Goal: Information Seeking & Learning: Compare options

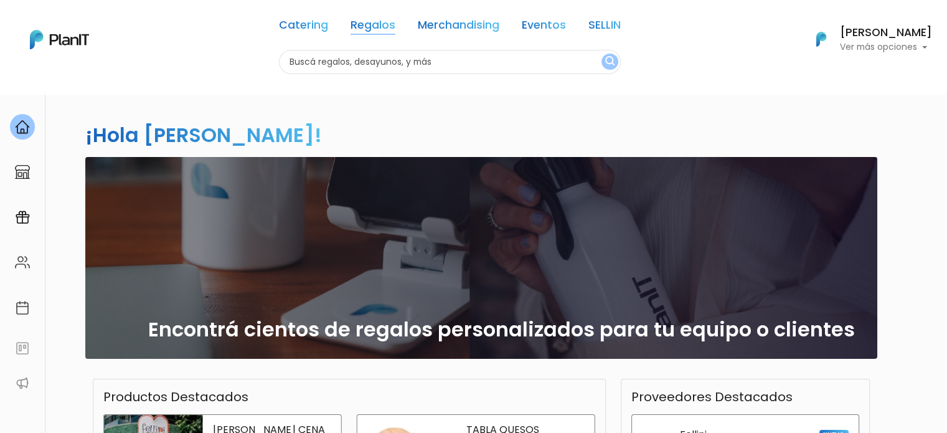
click at [391, 21] on link "Regalos" at bounding box center [372, 27] width 45 height 15
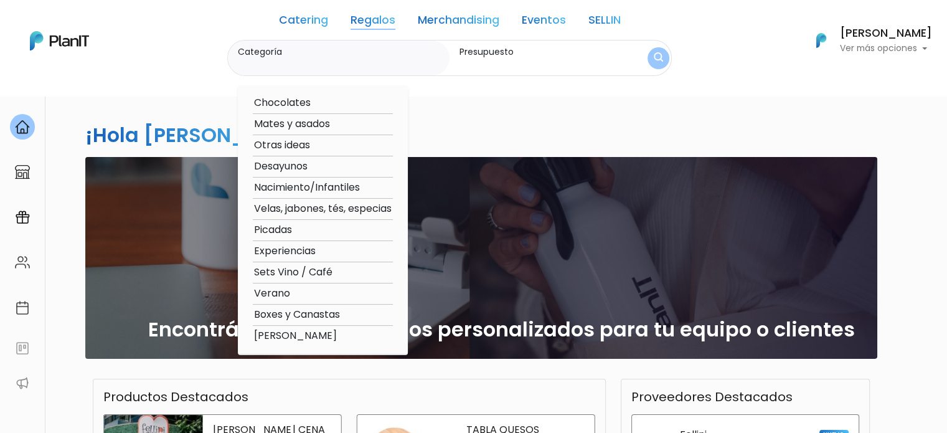
click at [288, 105] on option "Chocolates" at bounding box center [323, 103] width 140 height 16
type input "Chocolates"
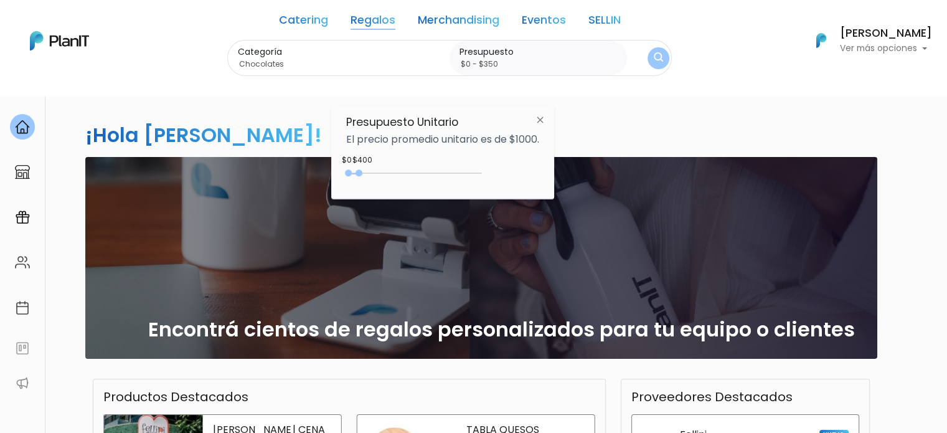
type input "$0 - $300"
drag, startPoint x: 372, startPoint y: 173, endPoint x: 358, endPoint y: 174, distance: 13.7
click at [358, 174] on div at bounding box center [356, 172] width 7 height 7
click at [660, 55] on img "submit" at bounding box center [657, 58] width 9 height 12
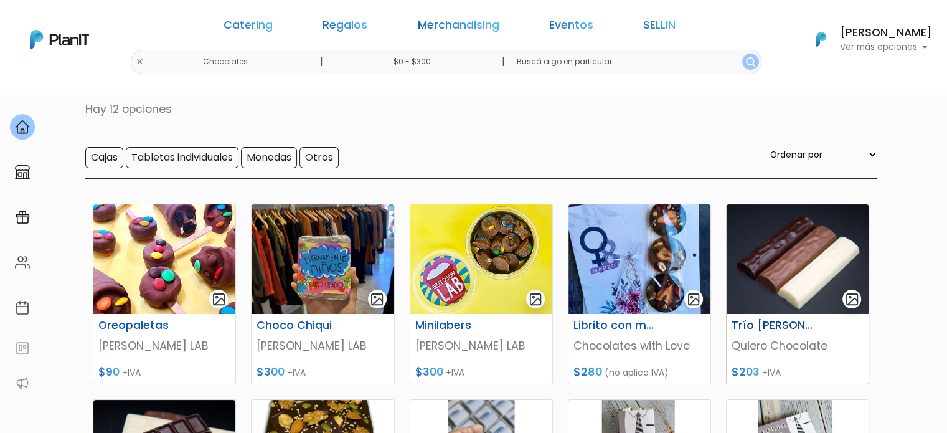
scroll to position [62, 0]
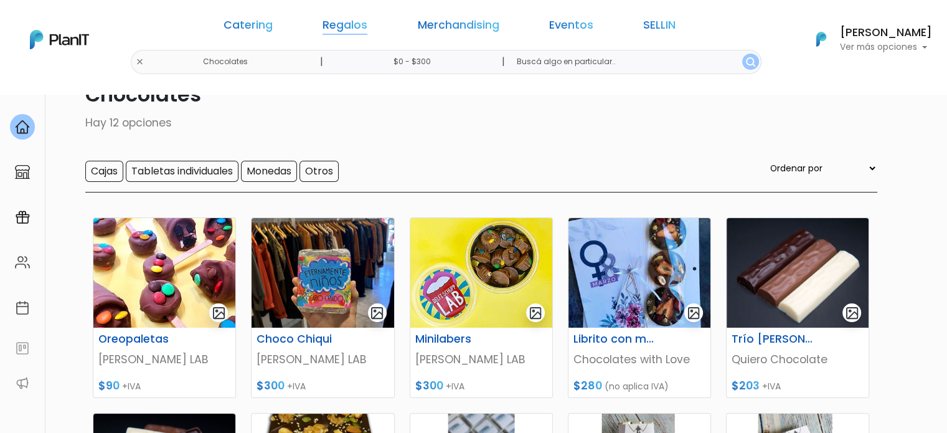
click at [367, 20] on link "Regalos" at bounding box center [344, 27] width 45 height 15
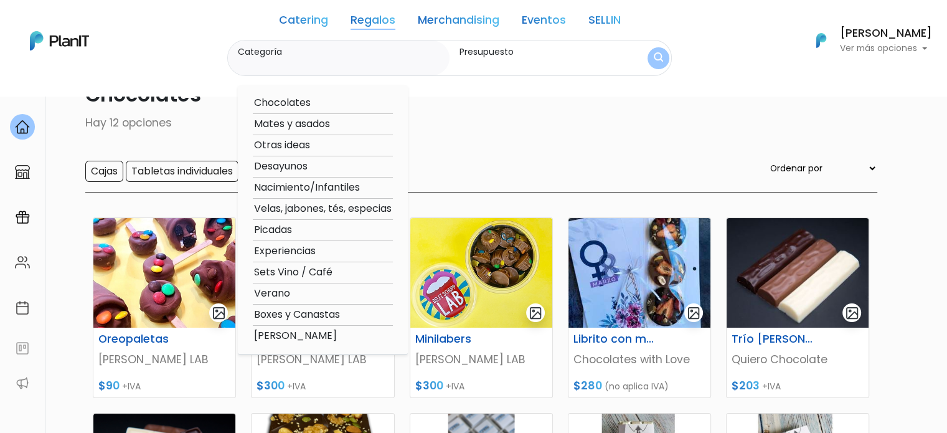
click at [284, 334] on option "Niñez - SELLIN" at bounding box center [323, 336] width 140 height 16
type input "Niñez - SELLIN"
type input "$0 - $300"
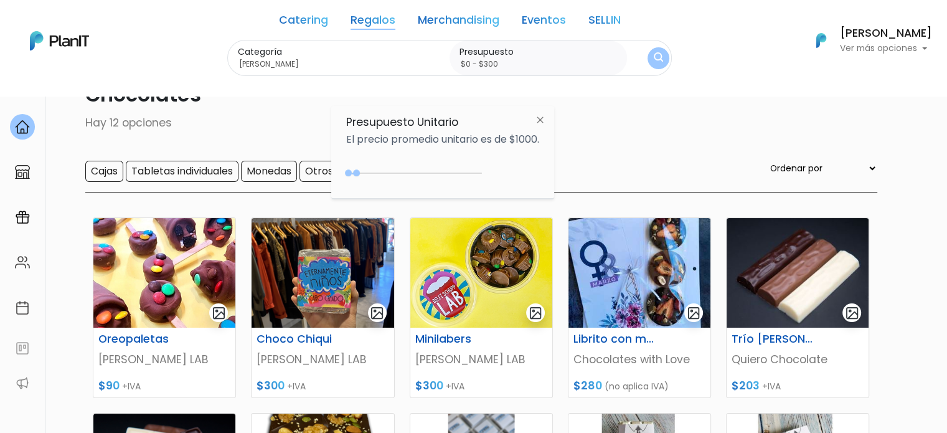
click at [662, 53] on img "submit" at bounding box center [657, 58] width 9 height 12
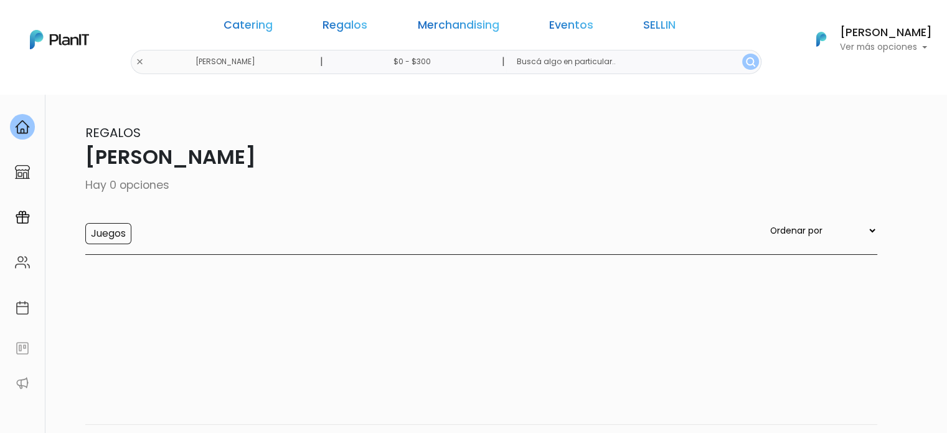
click at [452, 62] on input "$0 - $300" at bounding box center [413, 62] width 189 height 24
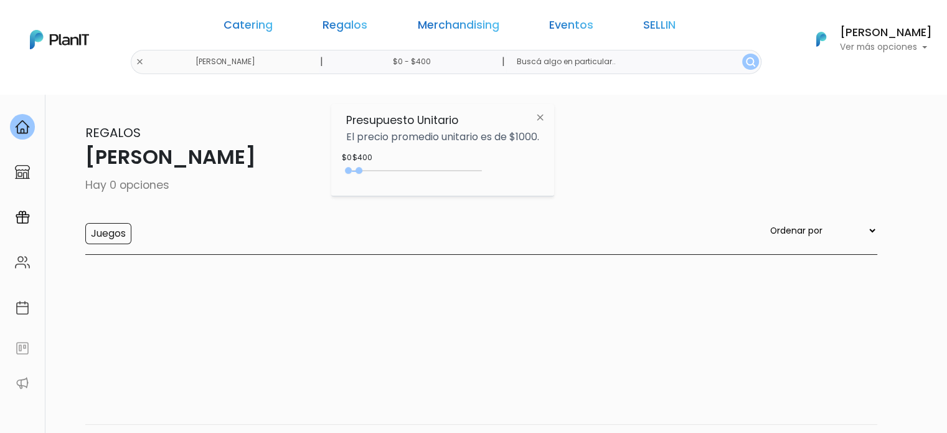
type input "$0 - $450"
click at [363, 171] on div at bounding box center [360, 170] width 7 height 7
click at [655, 68] on input "text" at bounding box center [633, 62] width 255 height 24
click at [746, 59] on img "submit" at bounding box center [750, 61] width 9 height 9
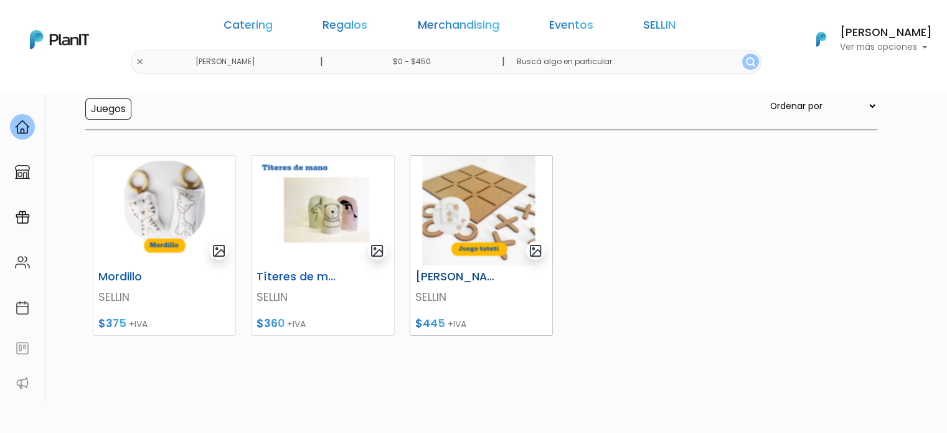
click at [451, 273] on h6 "Juego tateti" at bounding box center [457, 276] width 98 height 13
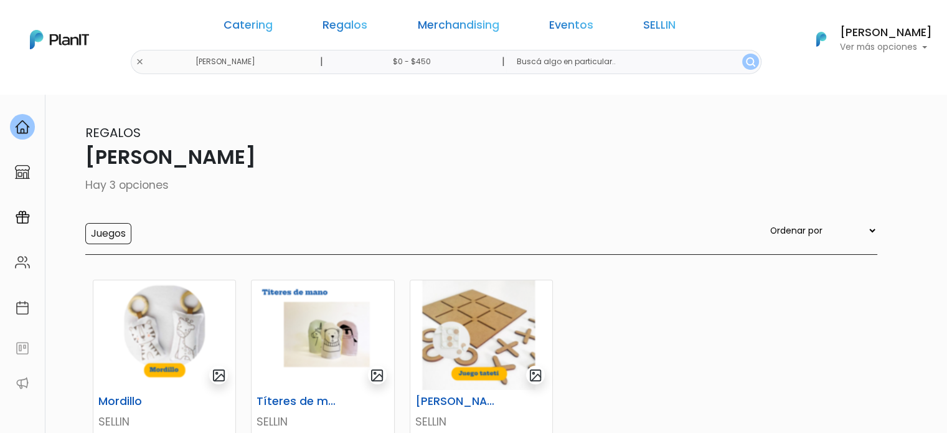
click at [443, 64] on input "$0 - $450" at bounding box center [413, 62] width 189 height 24
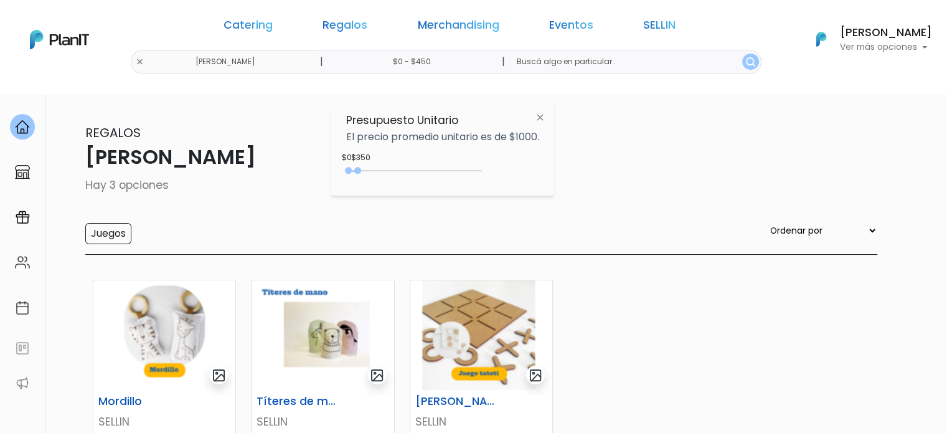
type input "$0 - $500"
click at [364, 167] on div "0 : 500 0 500" at bounding box center [416, 173] width 131 height 12
click at [744, 54] on button "submit" at bounding box center [752, 62] width 17 height 16
drag, startPoint x: 652, startPoint y: 64, endPoint x: 659, endPoint y: 62, distance: 7.3
click at [654, 64] on form "|" at bounding box center [631, 62] width 260 height 24
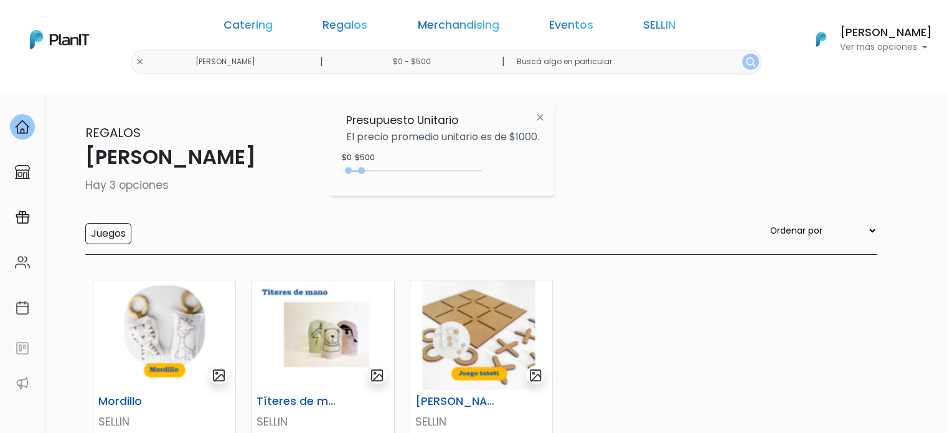
click at [746, 60] on img "submit" at bounding box center [750, 61] width 9 height 9
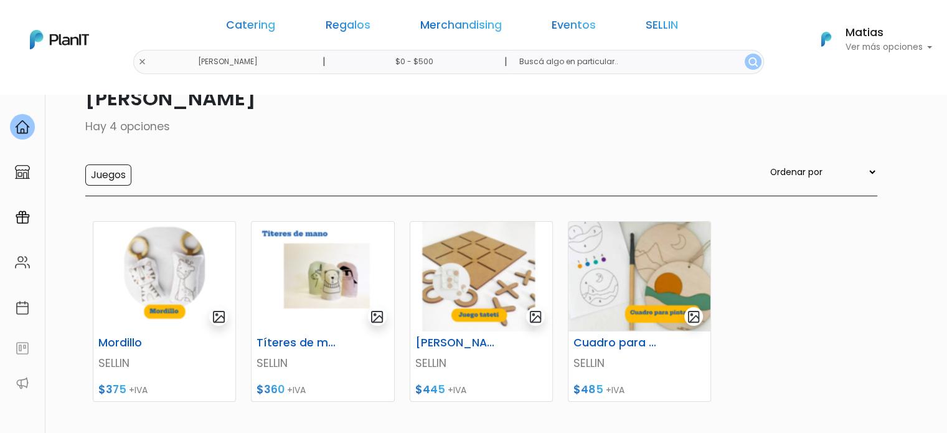
scroll to position [124, 0]
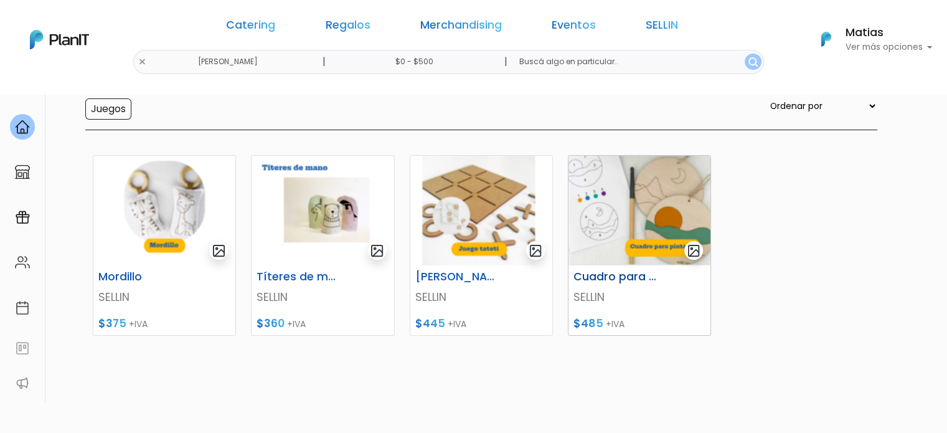
click at [621, 185] on img at bounding box center [639, 211] width 142 height 110
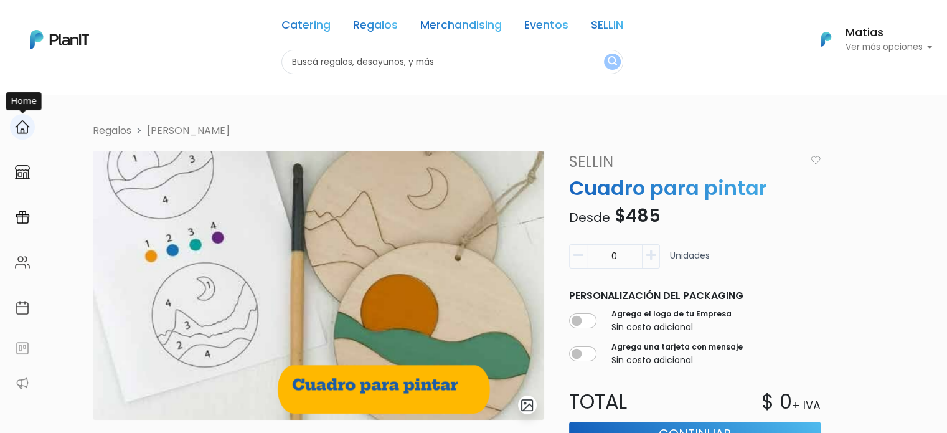
click at [26, 139] on div at bounding box center [22, 127] width 25 height 26
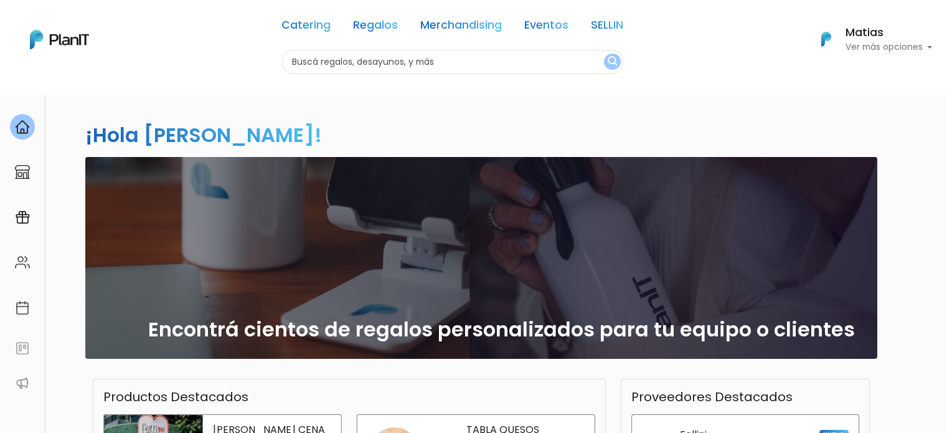
click at [431, 60] on input "text" at bounding box center [452, 62] width 342 height 24
type input "planta"
click at [604, 54] on button "submit" at bounding box center [612, 62] width 17 height 16
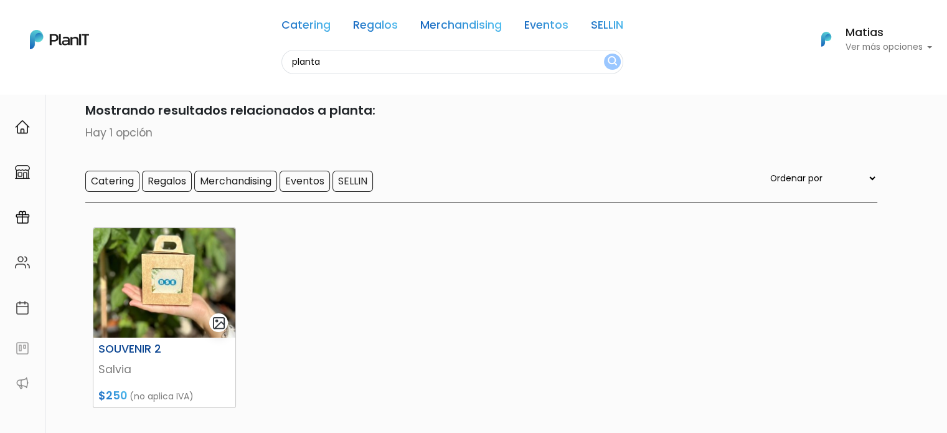
scroll to position [62, 0]
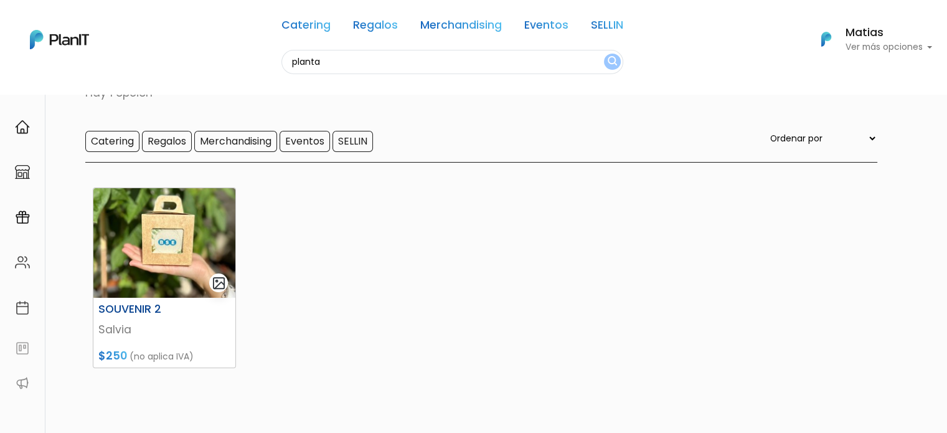
click at [139, 307] on h6 "SOUVENIR 2" at bounding box center [140, 308] width 98 height 13
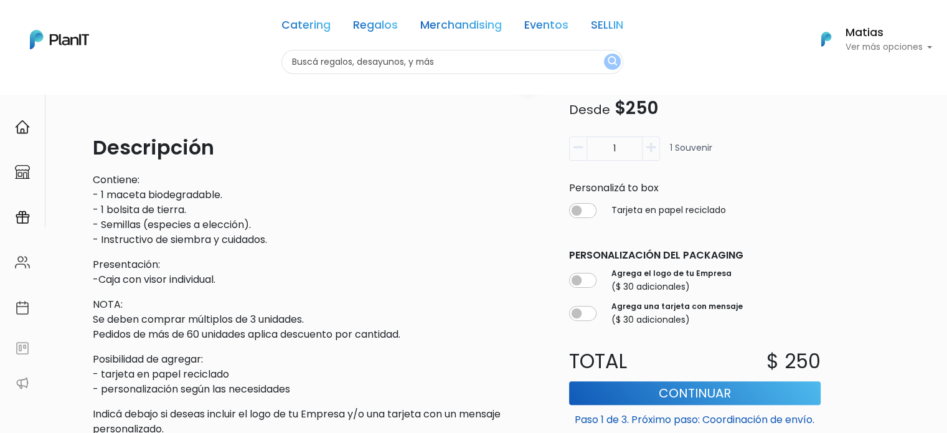
scroll to position [190, 0]
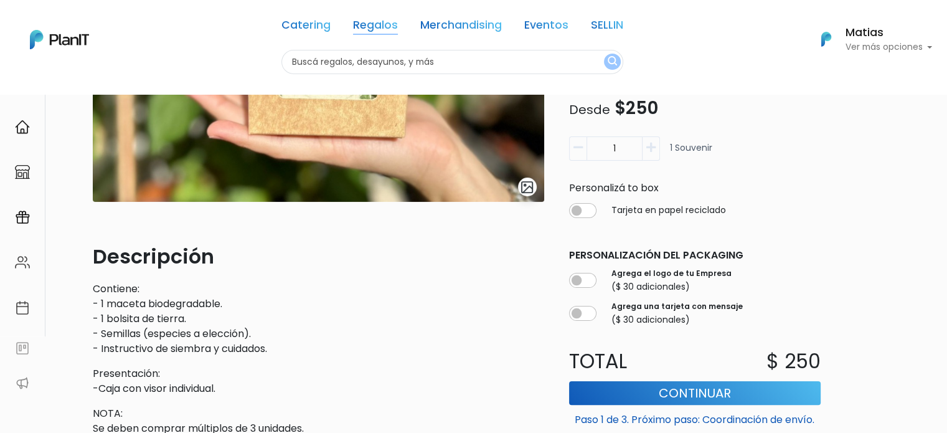
click at [363, 27] on link "Regalos" at bounding box center [375, 27] width 45 height 15
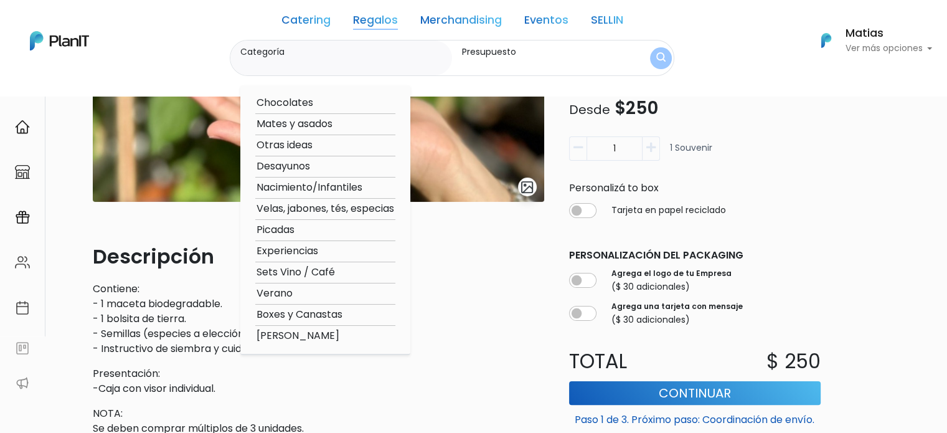
click at [446, 18] on link "Merchandising" at bounding box center [461, 22] width 82 height 15
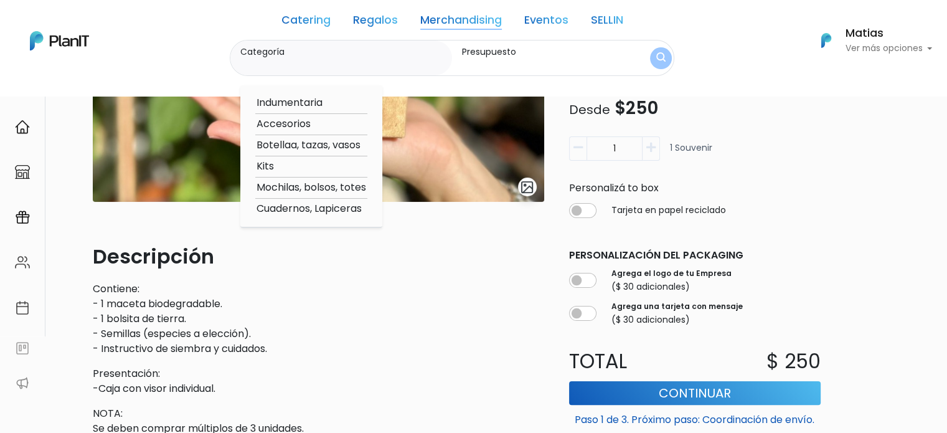
click at [288, 144] on option "Botellaa, tazas, vasos" at bounding box center [311, 146] width 112 height 16
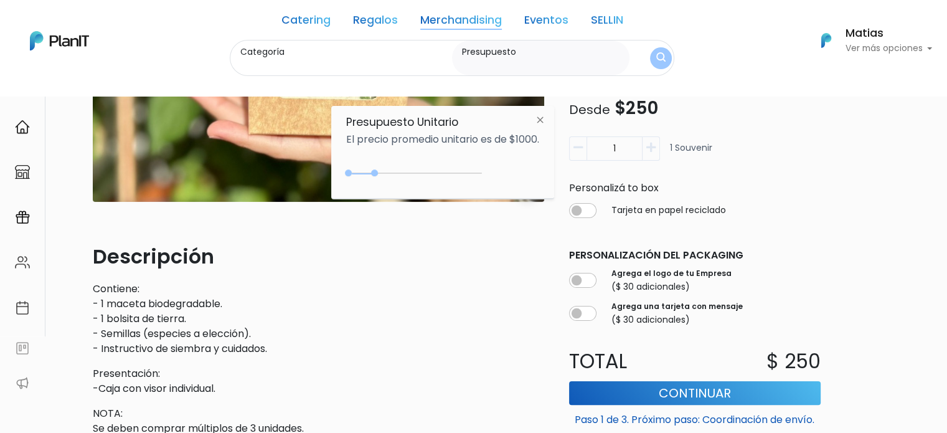
type input "Botellaa, tazas, vasos"
type input "$0 - $250"
drag, startPoint x: 366, startPoint y: 171, endPoint x: 357, endPoint y: 171, distance: 8.7
click at [357, 171] on div "0 : 250 0 250" at bounding box center [416, 175] width 131 height 12
click at [667, 54] on button "submit" at bounding box center [661, 58] width 32 height 32
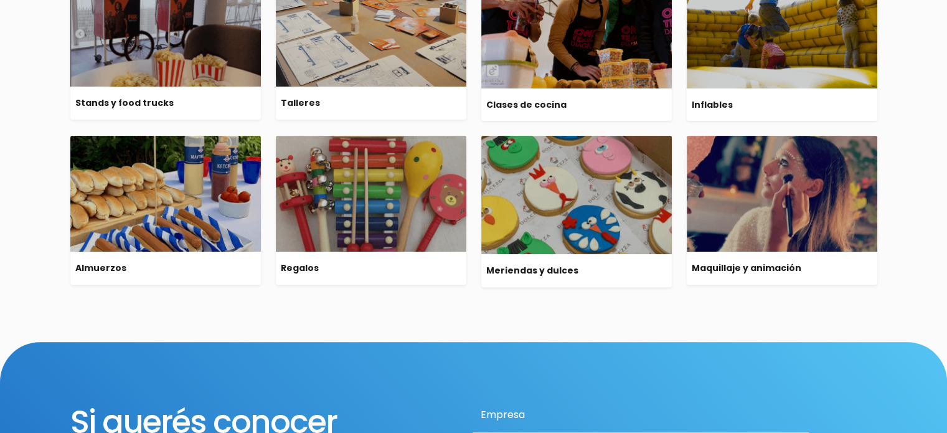
scroll to position [311, 0]
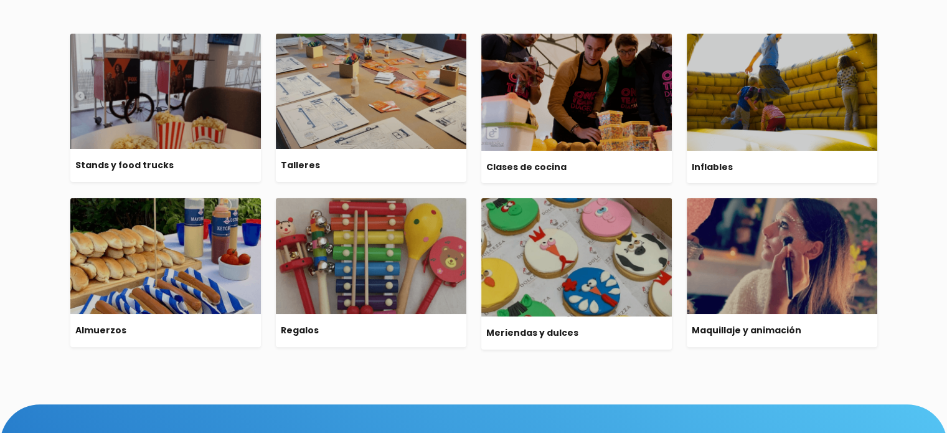
click at [352, 251] on img at bounding box center [371, 256] width 190 height 116
click at [362, 248] on img at bounding box center [371, 256] width 190 height 116
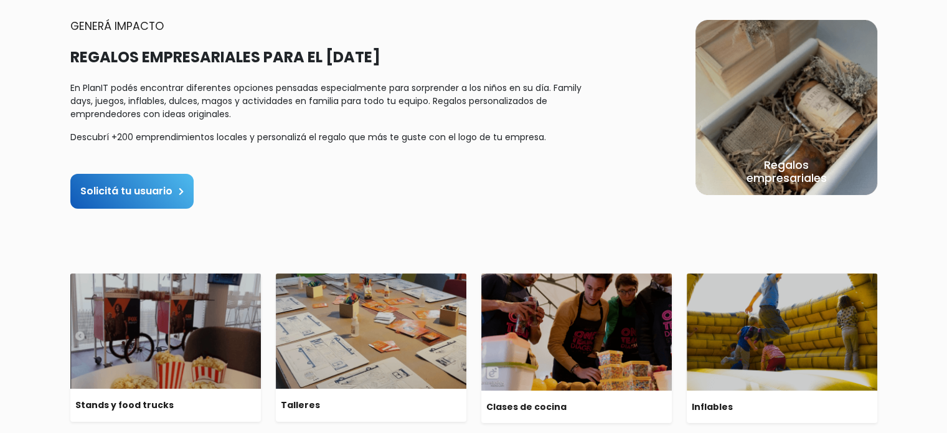
scroll to position [0, 0]
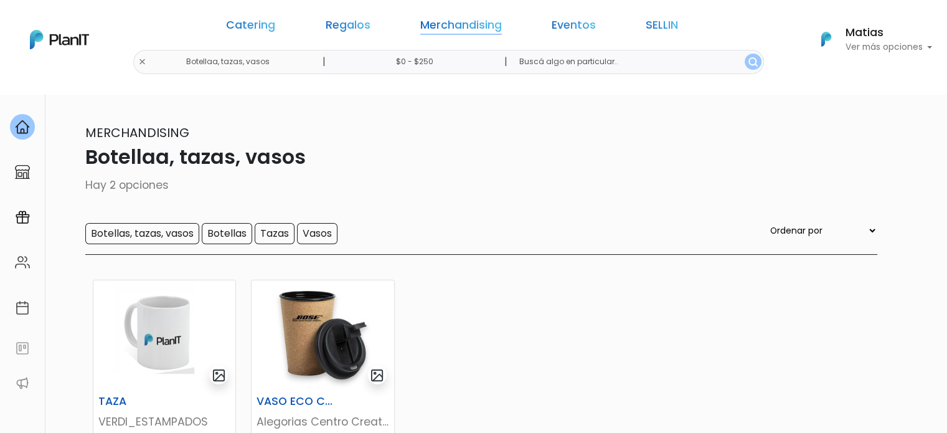
click at [484, 23] on link "Merchandising" at bounding box center [461, 27] width 82 height 15
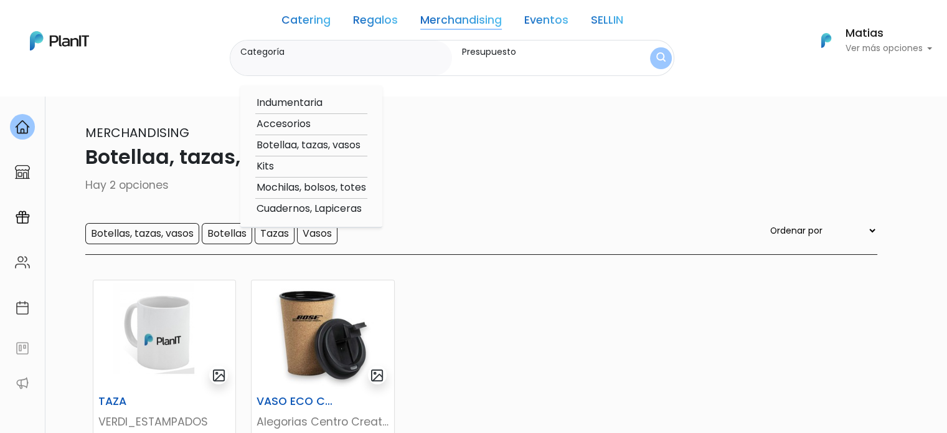
click at [304, 210] on option "Cuadernos, Lapiceras" at bounding box center [311, 209] width 112 height 16
type input "Cuadernos, Lapiceras"
type input "$0 - $250"
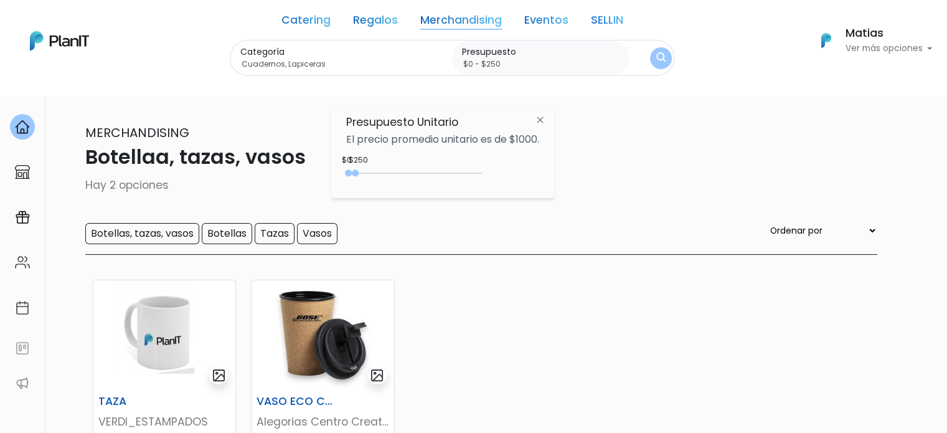
click at [645, 59] on div "Categoría Cuadernos, Lapiceras Indumentaria Accesorios Botellaa, tazas, vasos K…" at bounding box center [452, 58] width 444 height 37
click at [653, 58] on button "submit" at bounding box center [661, 58] width 22 height 22
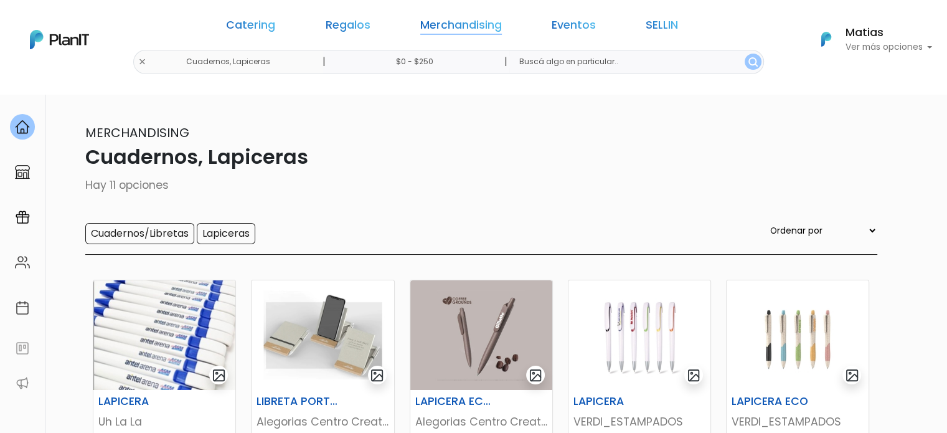
click at [495, 20] on link "Merchandising" at bounding box center [461, 27] width 82 height 15
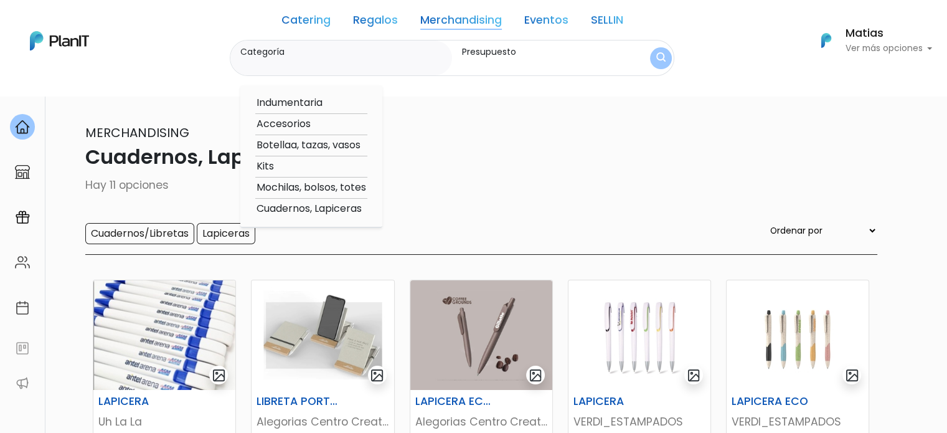
click at [296, 122] on option "Accesorios" at bounding box center [311, 124] width 112 height 16
type input "Accesorios"
type input "$0 - $250"
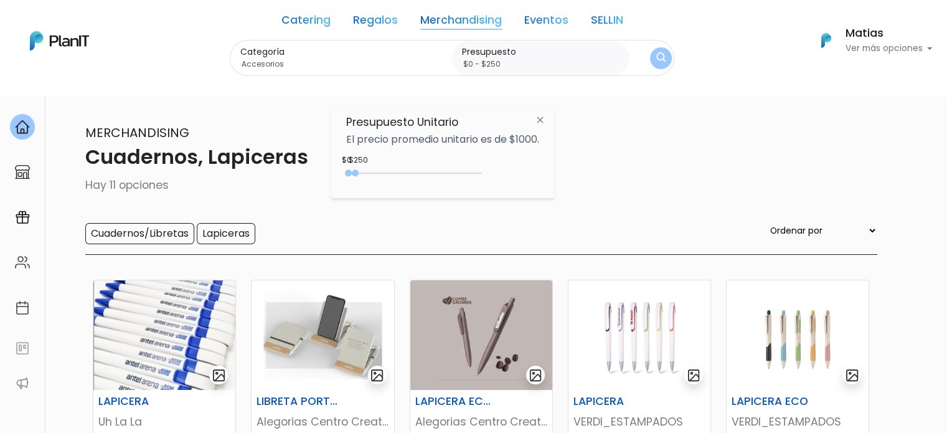
click at [652, 54] on button "submit" at bounding box center [661, 58] width 22 height 22
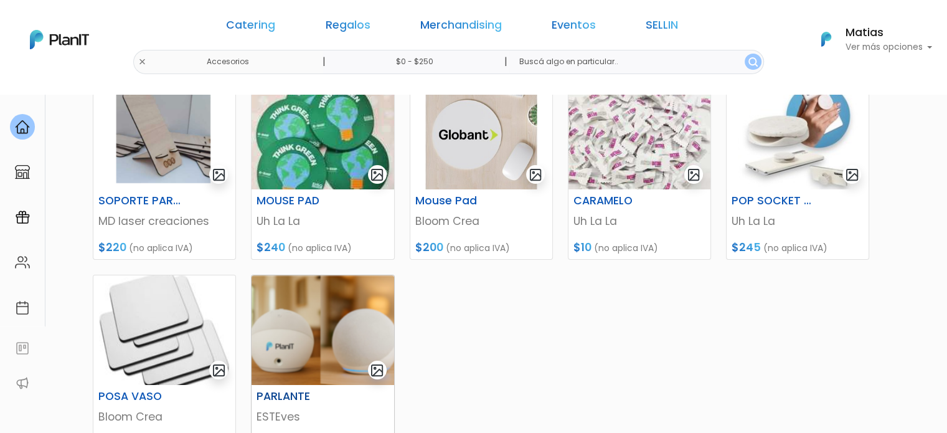
scroll to position [124, 0]
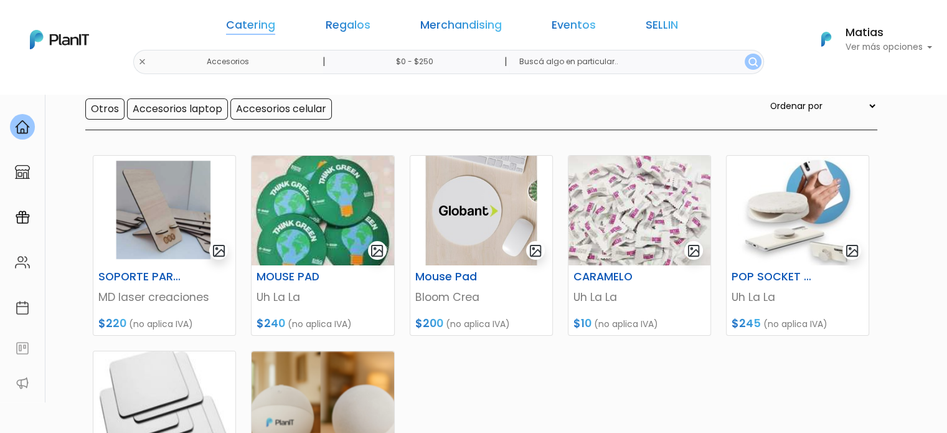
click at [275, 27] on link "Catering" at bounding box center [250, 27] width 49 height 15
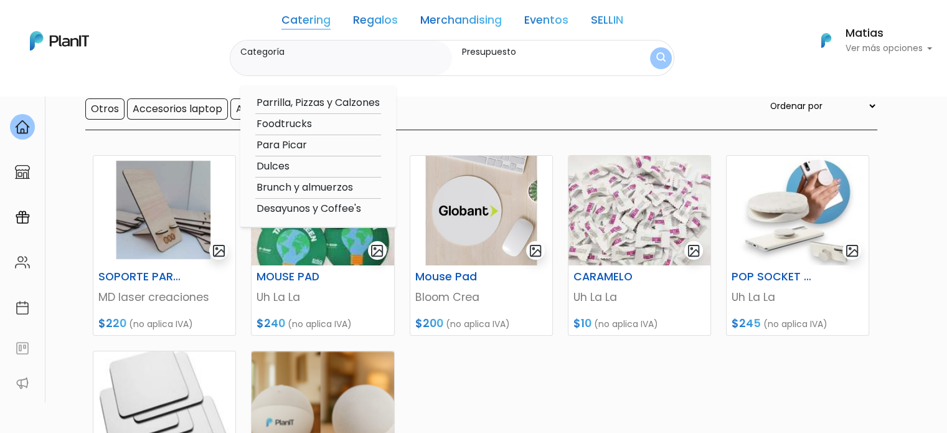
click at [384, 17] on link "Regalos" at bounding box center [375, 22] width 45 height 15
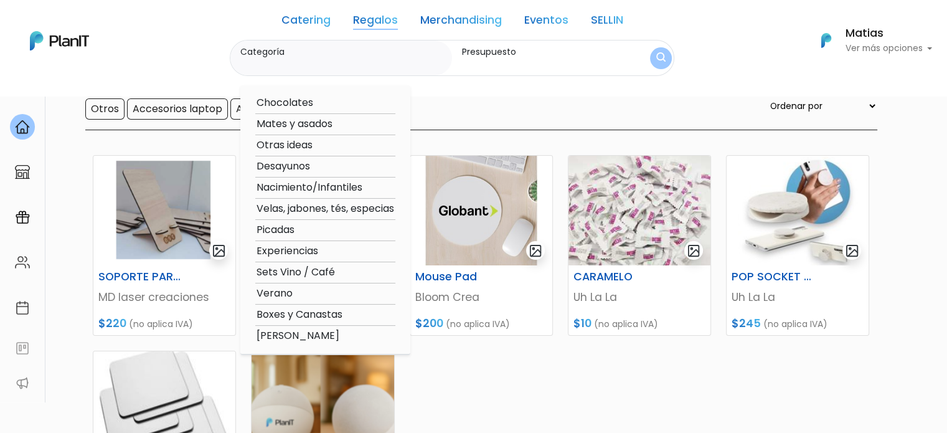
click at [284, 106] on option "Chocolates" at bounding box center [325, 103] width 140 height 16
type input "Chocolates"
type input "$0 - $250"
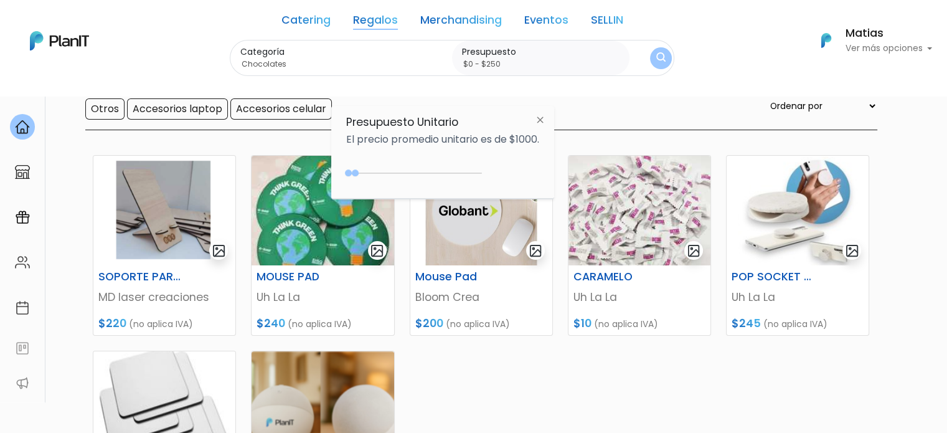
click at [661, 56] on img "submit" at bounding box center [660, 58] width 9 height 12
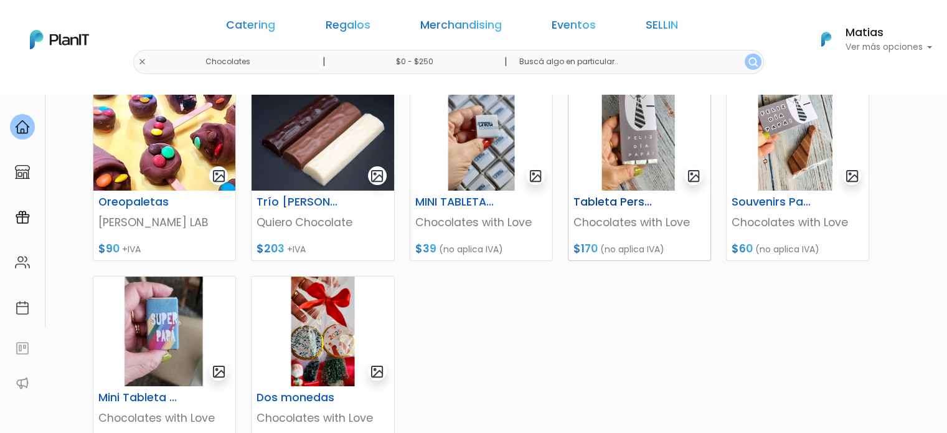
scroll to position [177, 0]
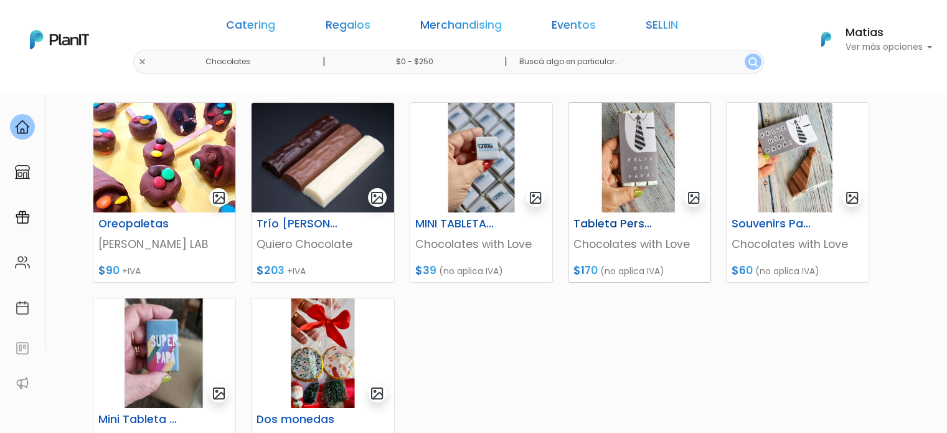
click at [634, 226] on h6 "Tableta Personalizada Para Papá" at bounding box center [615, 223] width 98 height 13
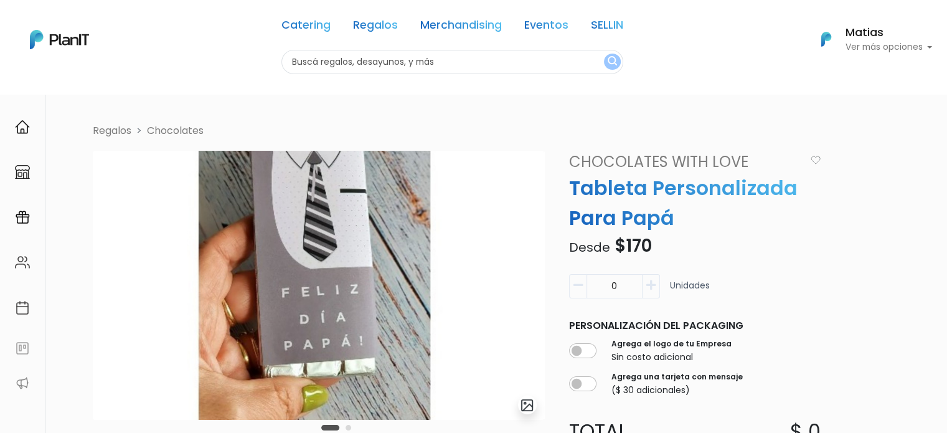
click at [169, 131] on link "Chocolates" at bounding box center [175, 130] width 57 height 14
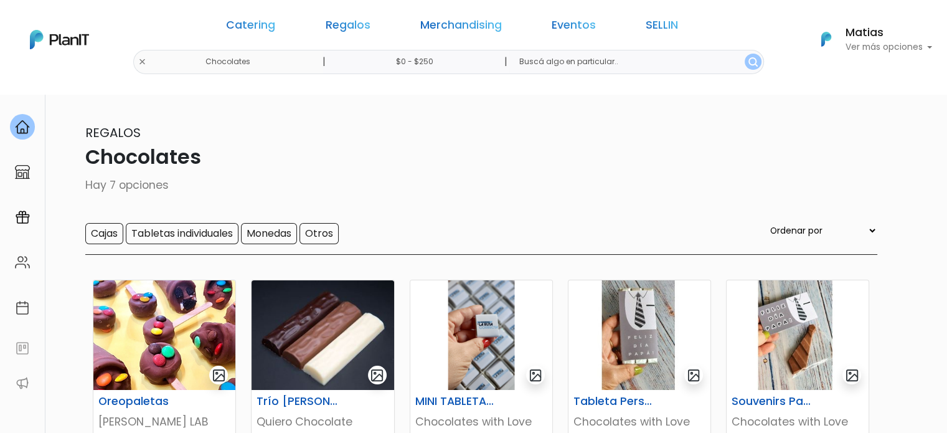
scroll to position [124, 0]
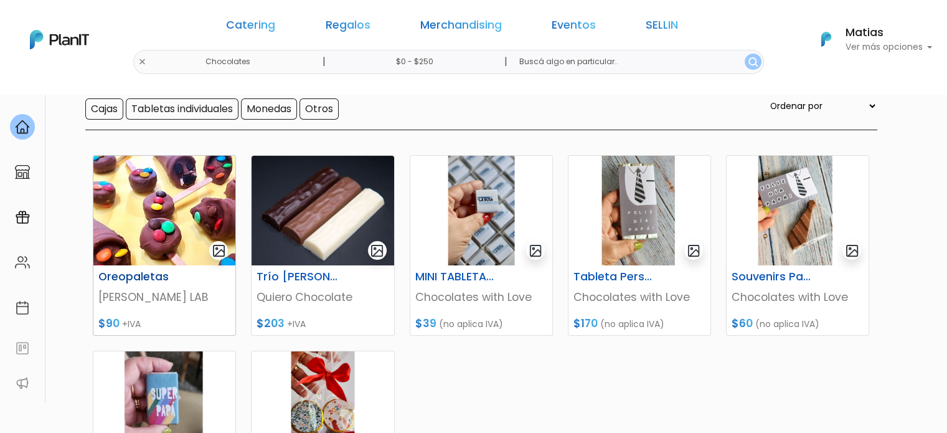
click at [171, 211] on img at bounding box center [164, 211] width 142 height 110
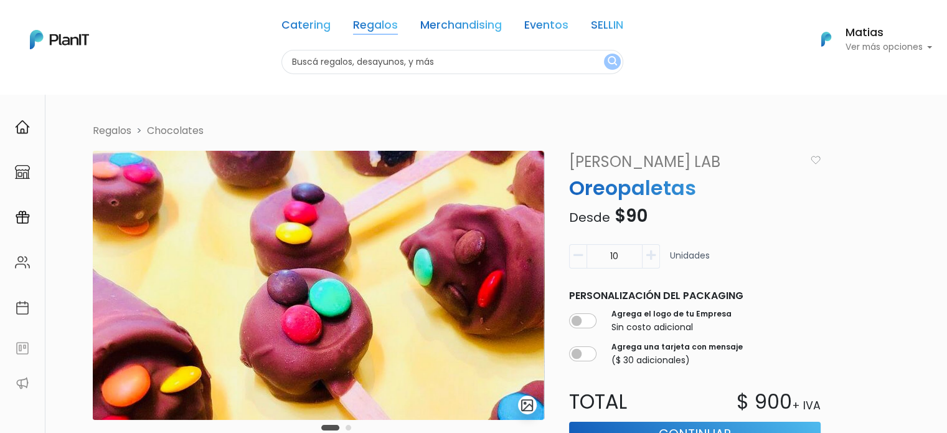
click at [372, 21] on link "Regalos" at bounding box center [375, 27] width 45 height 15
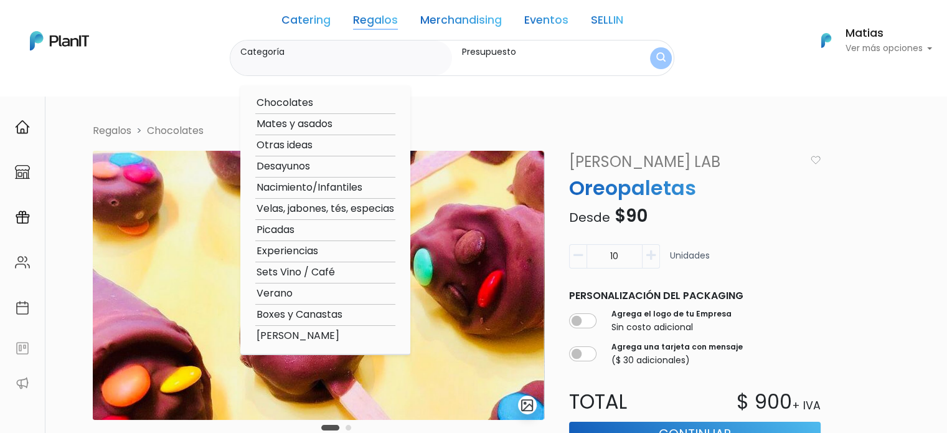
click at [431, 15] on link "Merchandising" at bounding box center [461, 22] width 82 height 15
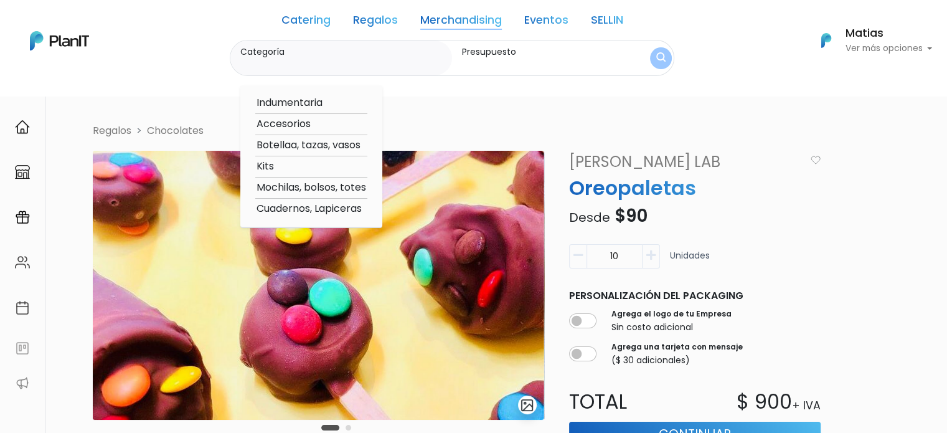
click at [271, 190] on option "Mochilas, bolsos, totes" at bounding box center [311, 188] width 112 height 16
type input "Mochilas, bolsos, totes"
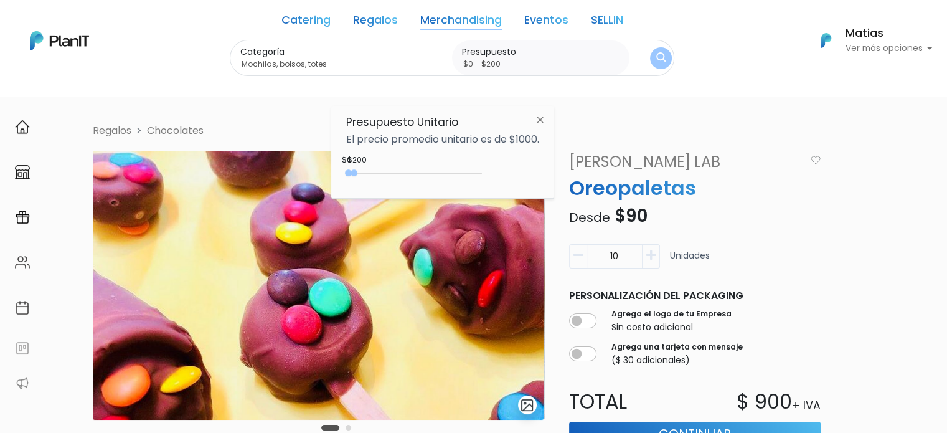
type input "$0 - $250"
click at [358, 174] on div at bounding box center [355, 172] width 7 height 7
click at [656, 63] on img "submit" at bounding box center [661, 58] width 14 height 17
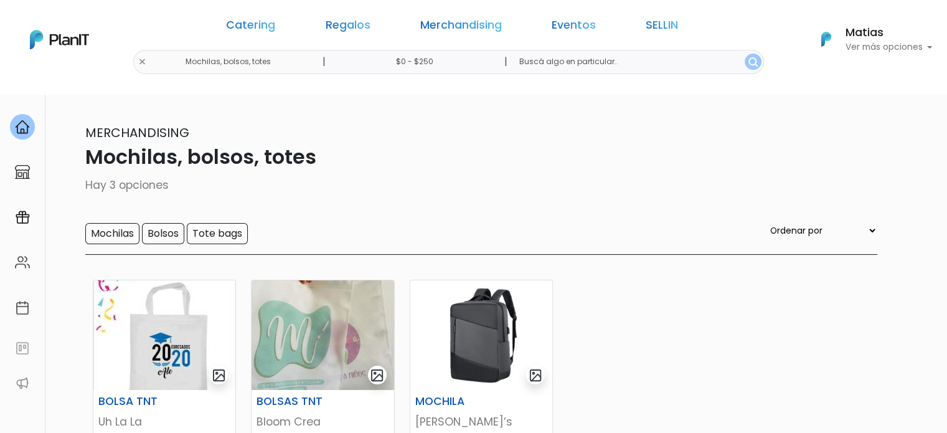
click at [896, 48] on p "Ver más opciones" at bounding box center [888, 47] width 87 height 9
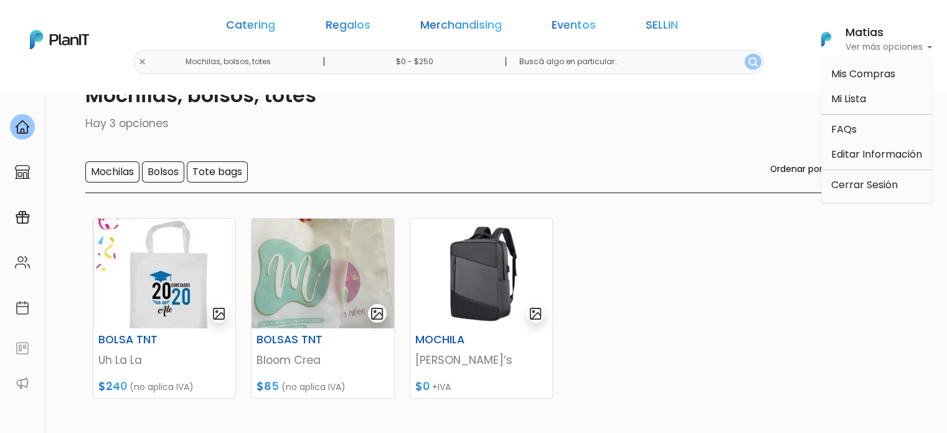
scroll to position [62, 0]
click at [275, 27] on link "Catering" at bounding box center [250, 27] width 49 height 15
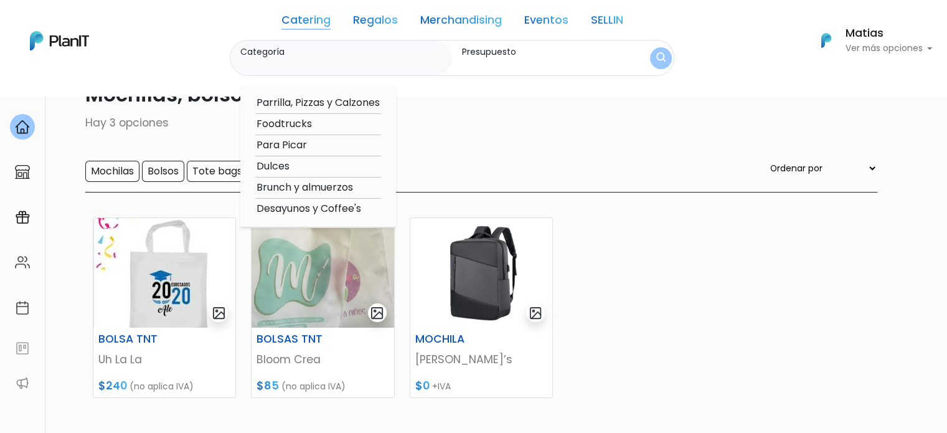
click at [365, 20] on link "Regalos" at bounding box center [375, 22] width 45 height 15
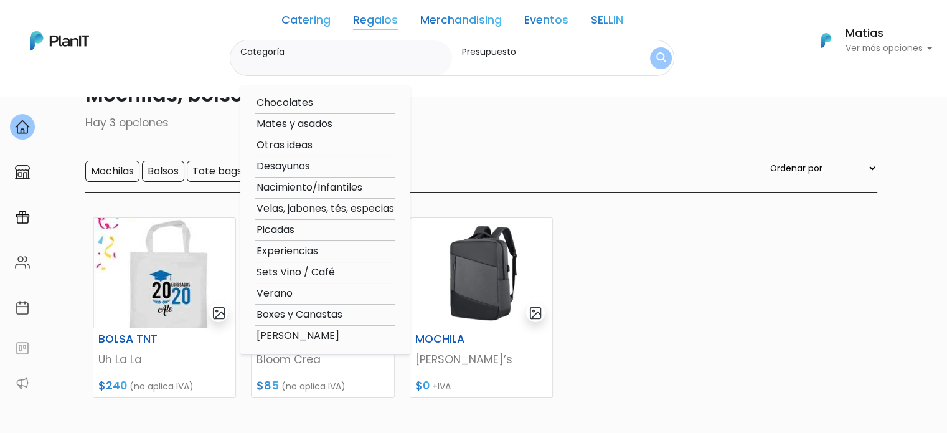
click at [291, 146] on option "Otras ideas" at bounding box center [325, 146] width 140 height 16
type input "Otras ideas"
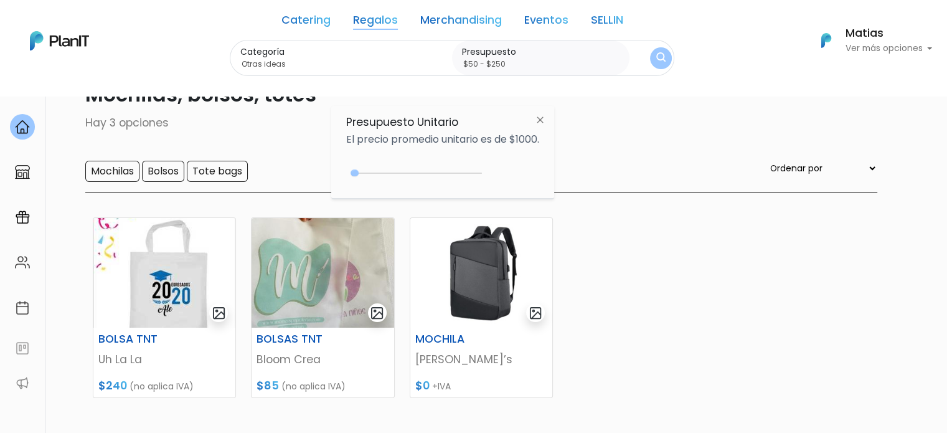
type input "$0 - $250"
drag, startPoint x: 353, startPoint y: 174, endPoint x: 339, endPoint y: 174, distance: 14.3
click at [339, 174] on div "Presupuesto Unitario El precio promedio unitario es de $1000. $250 $0 0 : 250 0…" at bounding box center [442, 152] width 223 height 93
click at [665, 59] on button "submit" at bounding box center [661, 58] width 22 height 22
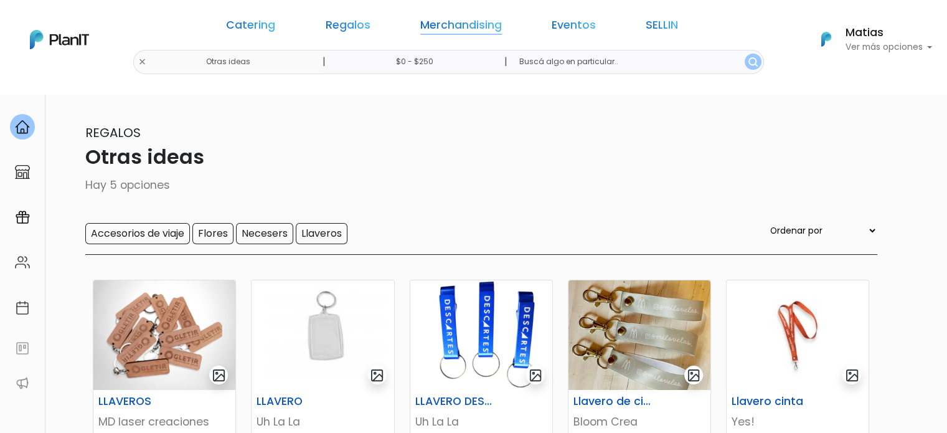
click at [441, 26] on link "Merchandising" at bounding box center [461, 27] width 82 height 15
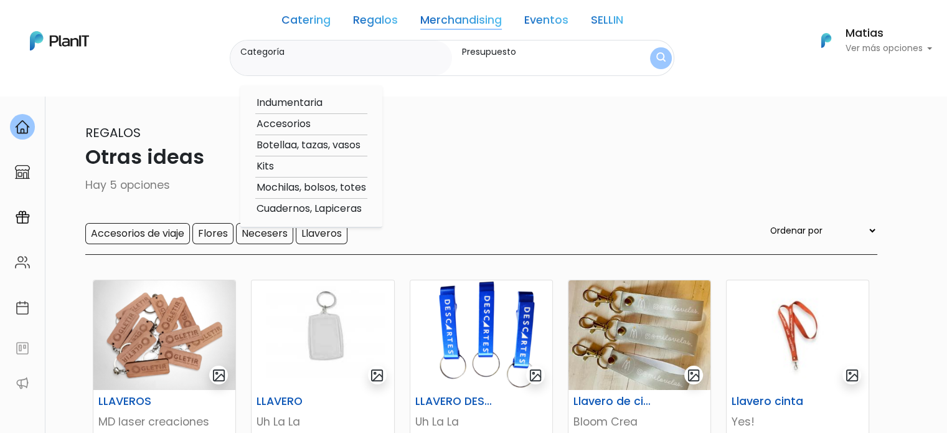
click at [390, 20] on link "Regalos" at bounding box center [375, 22] width 45 height 15
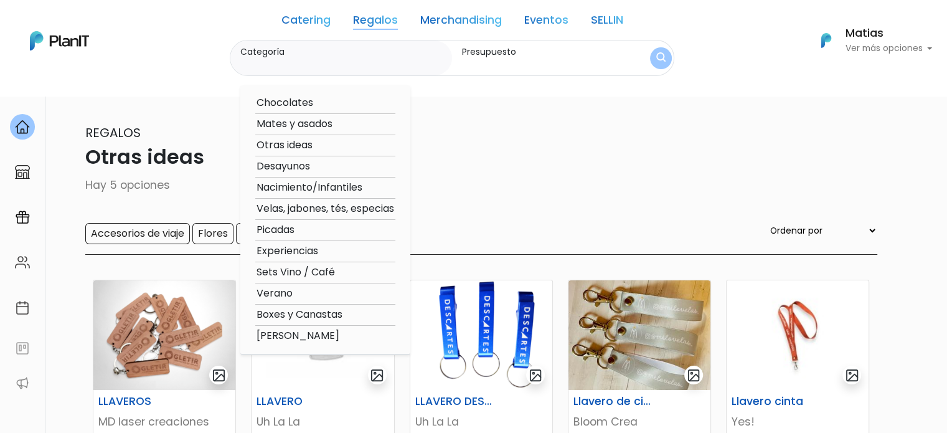
click at [446, 20] on link "Merchandising" at bounding box center [461, 22] width 82 height 15
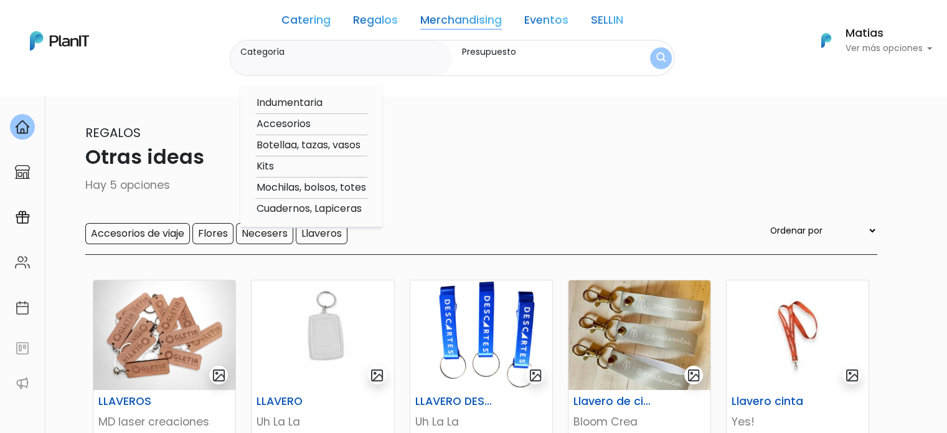
click at [286, 123] on option "Accesorios" at bounding box center [311, 124] width 112 height 16
type input "Accesorios"
type input "$0 - $250"
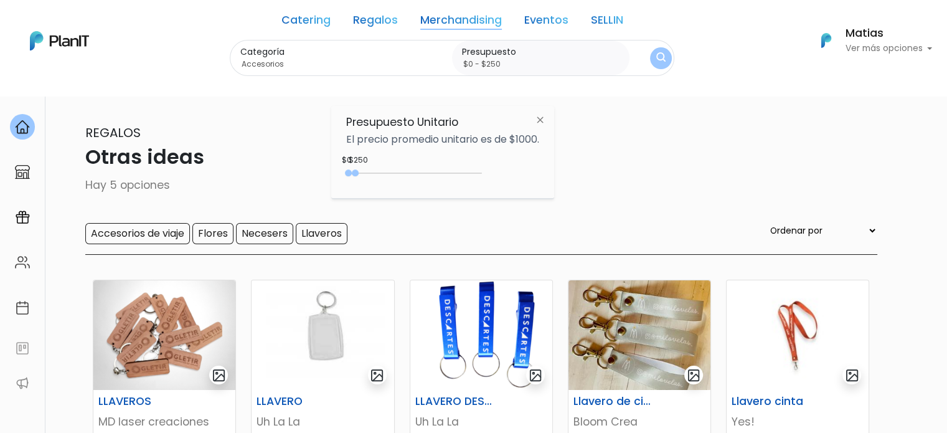
click at [665, 55] on button "submit" at bounding box center [661, 58] width 22 height 22
